Goal: Task Accomplishment & Management: Use online tool/utility

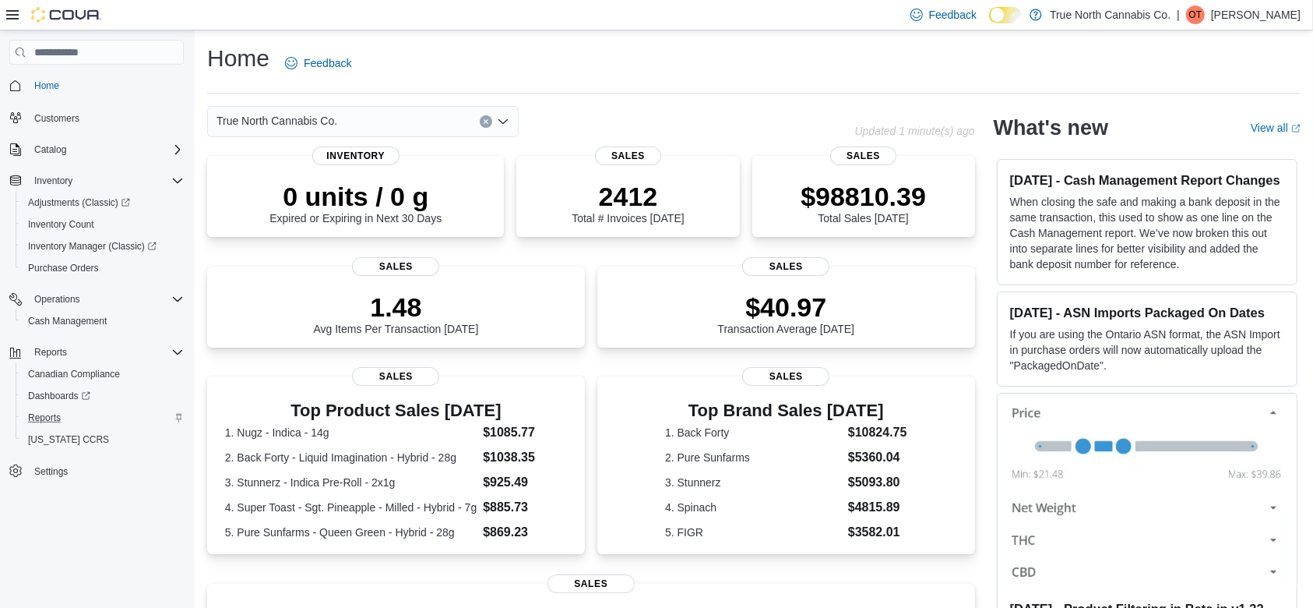
click at [79, 416] on div "Reports" at bounding box center [103, 417] width 162 height 19
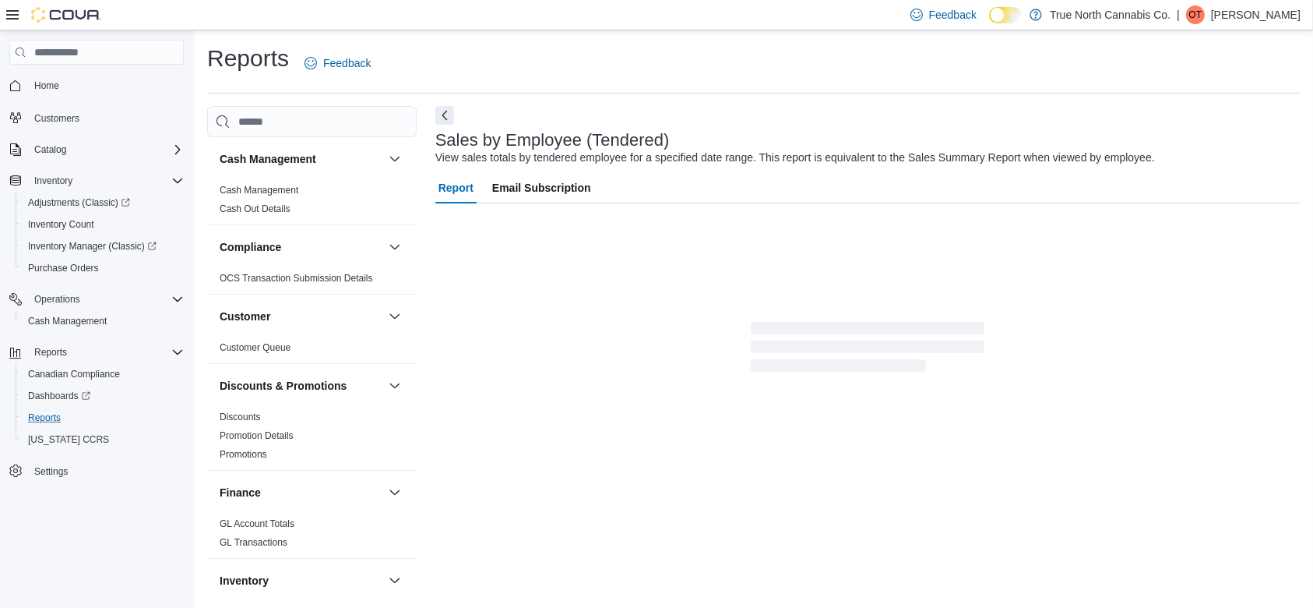
scroll to position [31, 0]
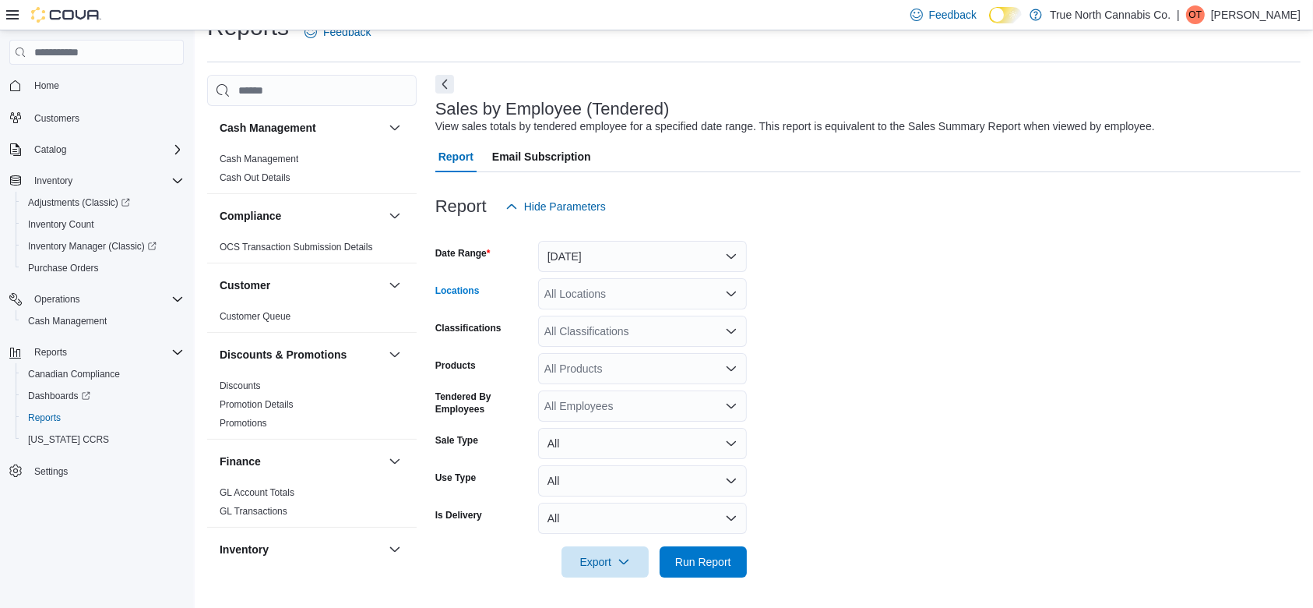
click at [622, 299] on div "All Locations" at bounding box center [642, 293] width 209 height 31
type input "***"
click at [609, 350] on span "Sault Ste [PERSON_NAME]" at bounding box center [640, 343] width 137 height 16
click at [685, 551] on span "Run Report" at bounding box center [703, 560] width 69 height 31
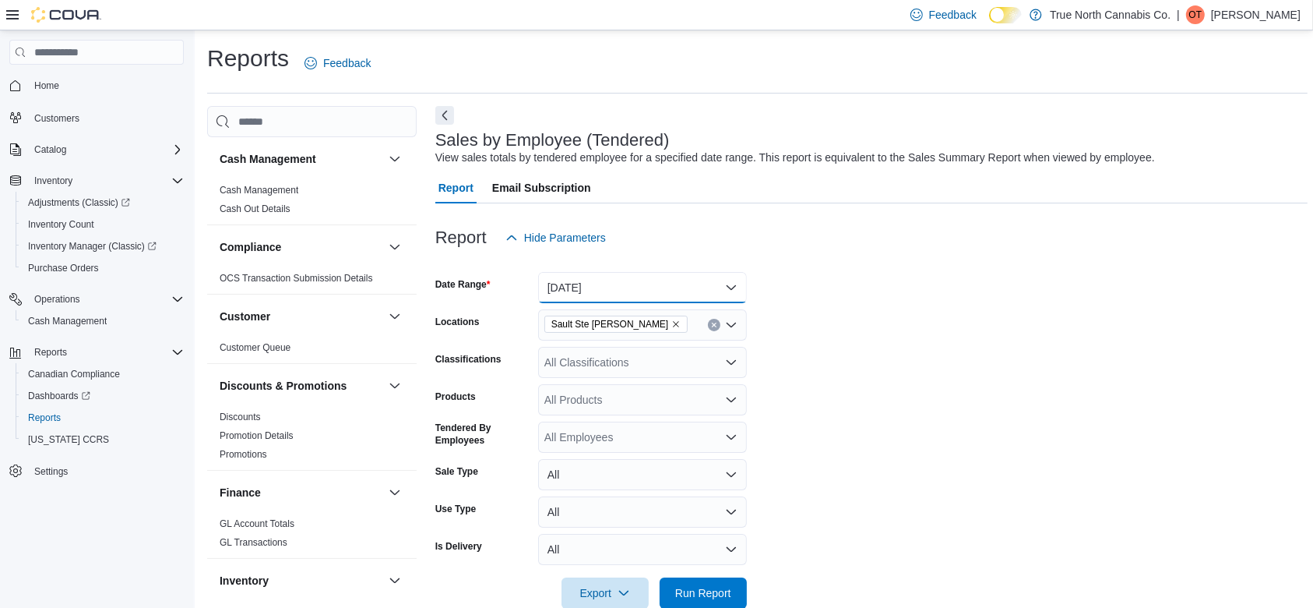
click at [664, 284] on button "[DATE]" at bounding box center [642, 287] width 209 height 31
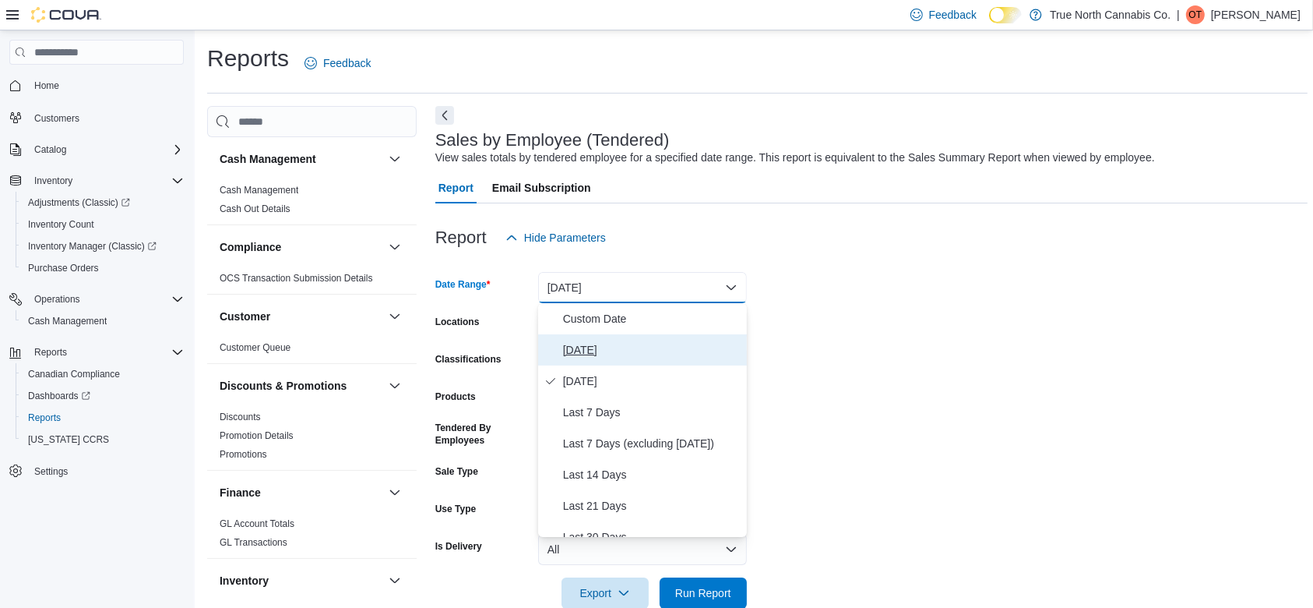
click at [618, 357] on span "[DATE]" at bounding box center [652, 349] width 178 height 19
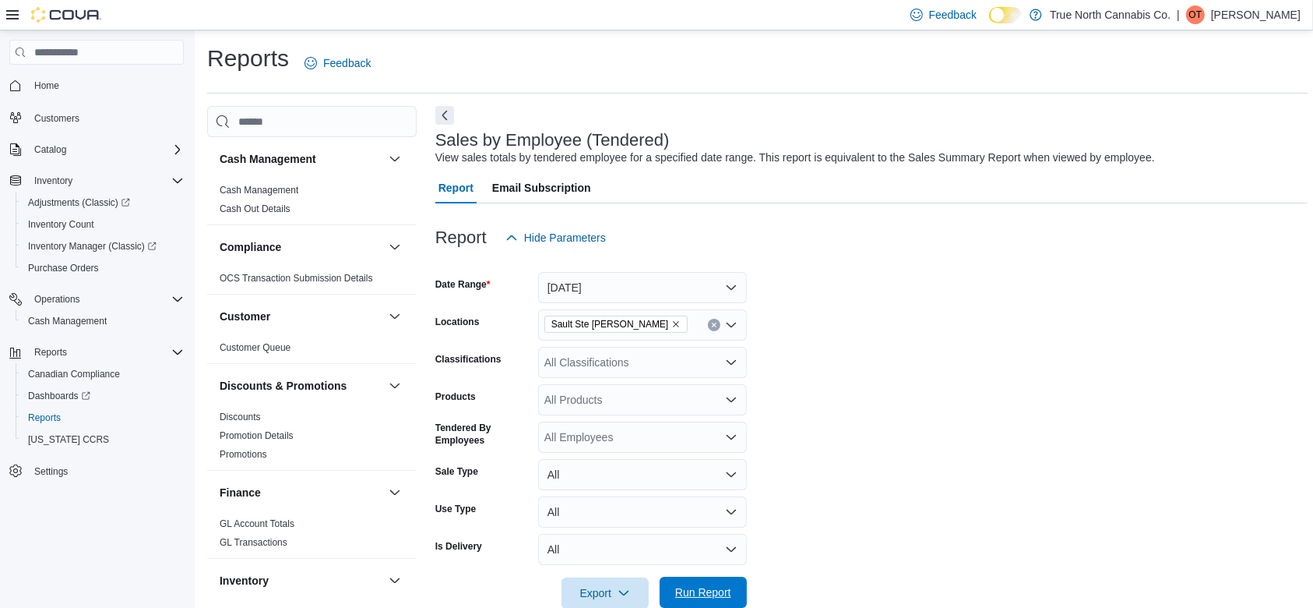
click at [715, 589] on span "Run Report" at bounding box center [703, 592] width 56 height 16
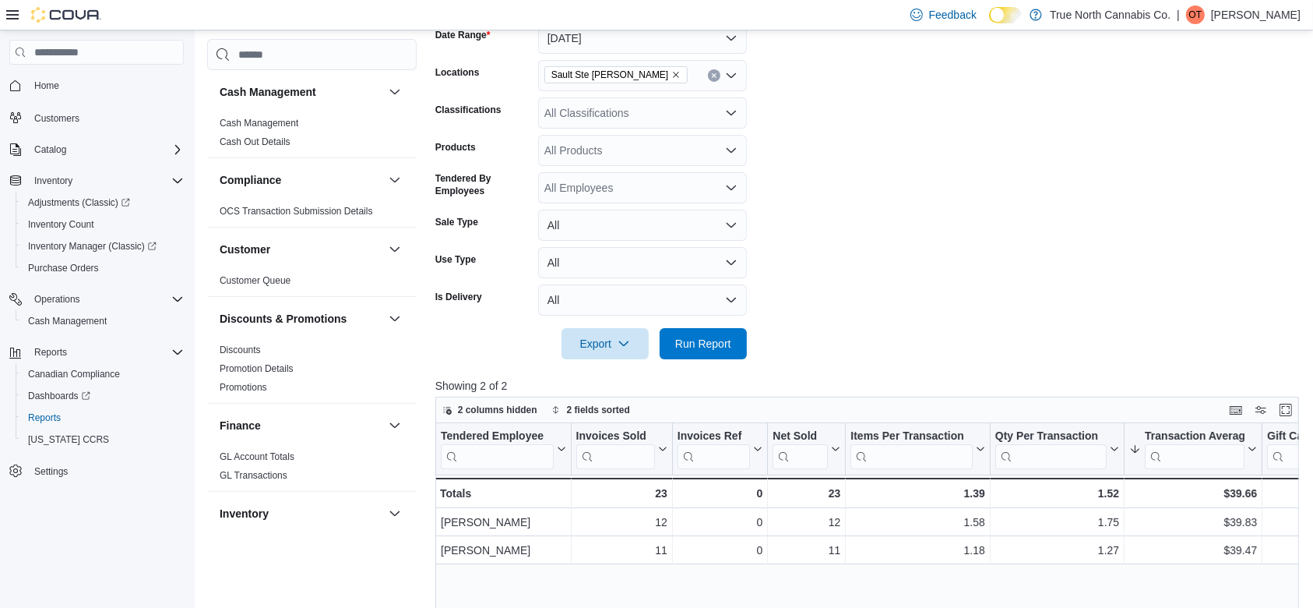
scroll to position [470, 0]
